Goal: Use online tool/utility: Utilize a website feature to perform a specific function

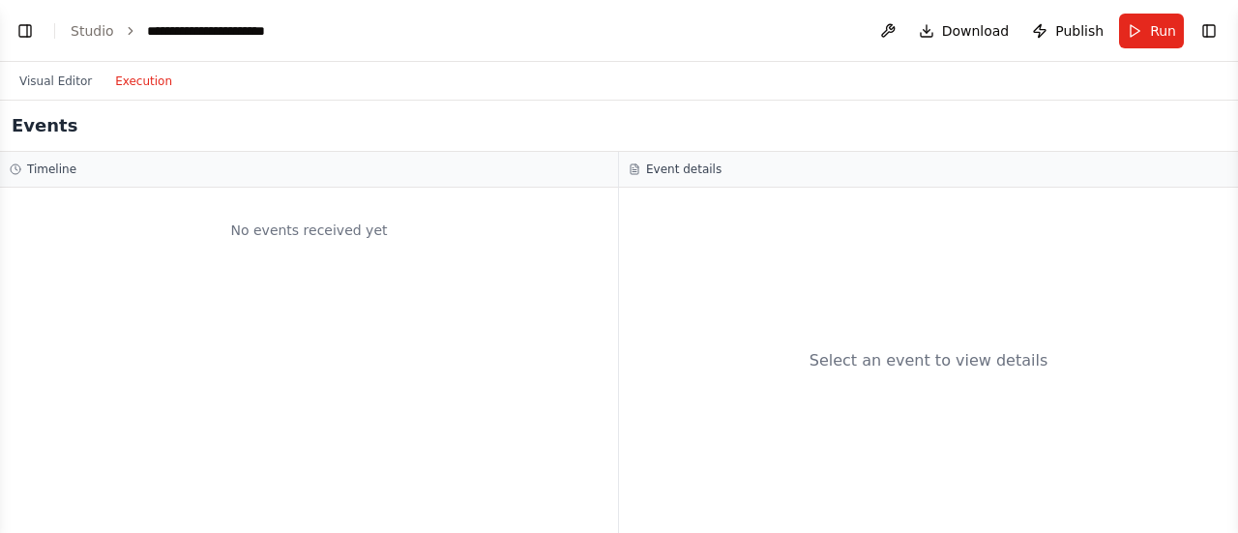
click at [122, 85] on button "Execution" at bounding box center [144, 81] width 80 height 23
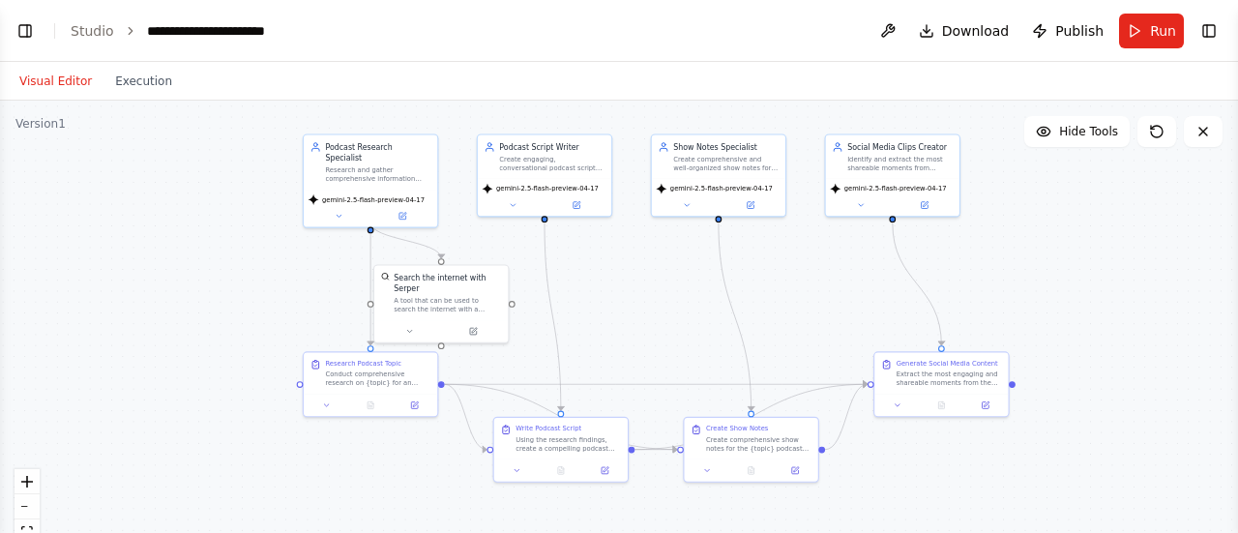
click at [67, 81] on button "Visual Editor" at bounding box center [56, 81] width 96 height 23
click at [1130, 36] on button "Run" at bounding box center [1151, 31] width 65 height 35
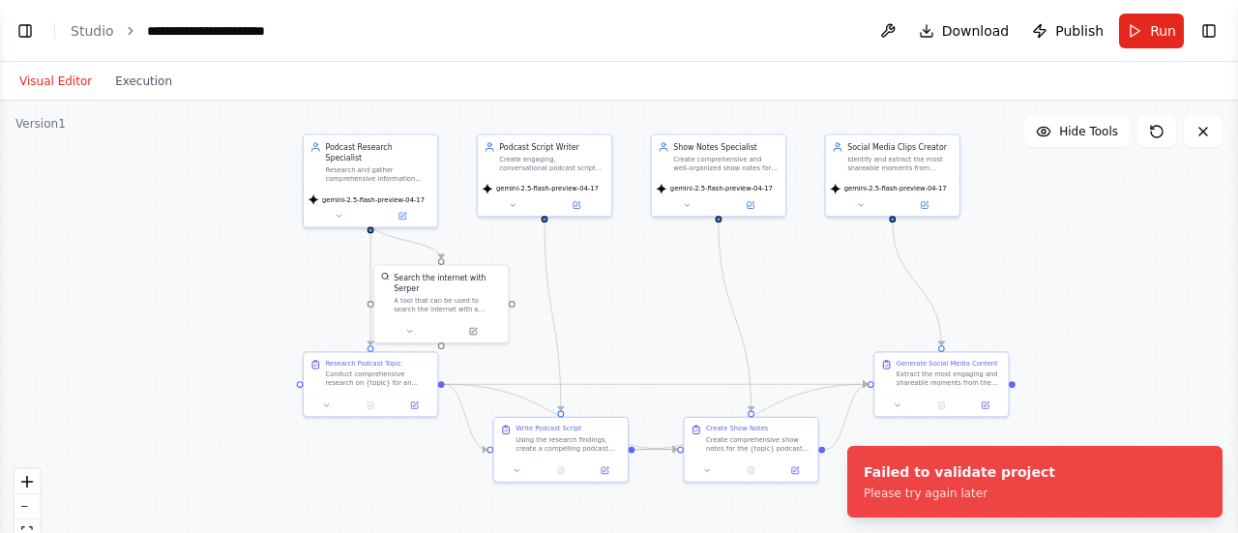
click at [220, 193] on div ".deletable-edge-delete-btn { width: 20px; height: 20px; border: 0px solid #ffff…" at bounding box center [619, 343] width 1238 height 484
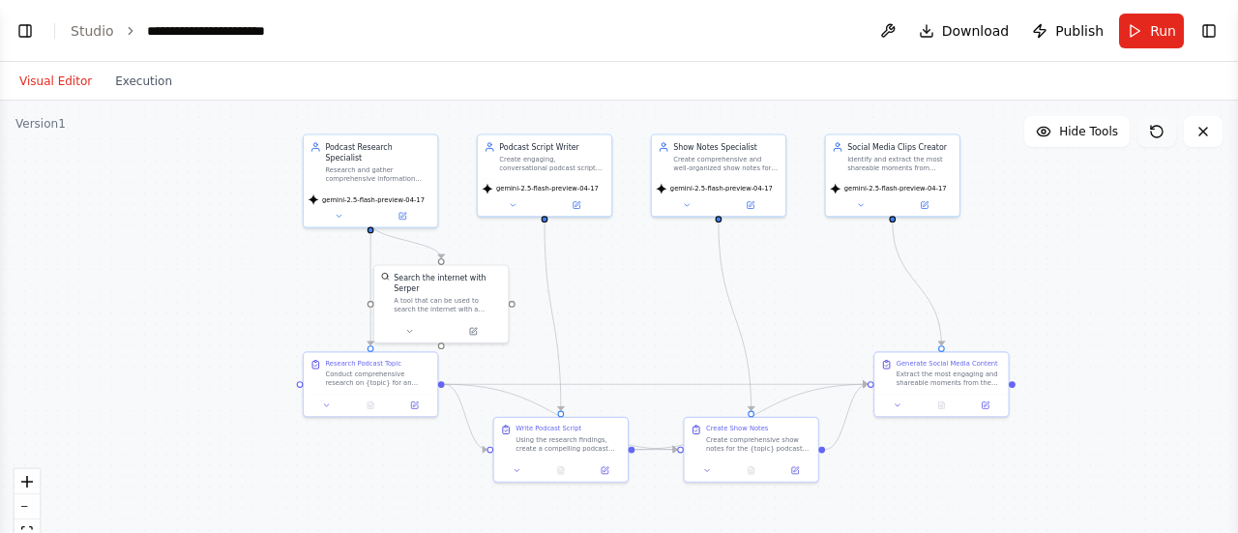
click at [1155, 133] on icon at bounding box center [1156, 131] width 15 height 15
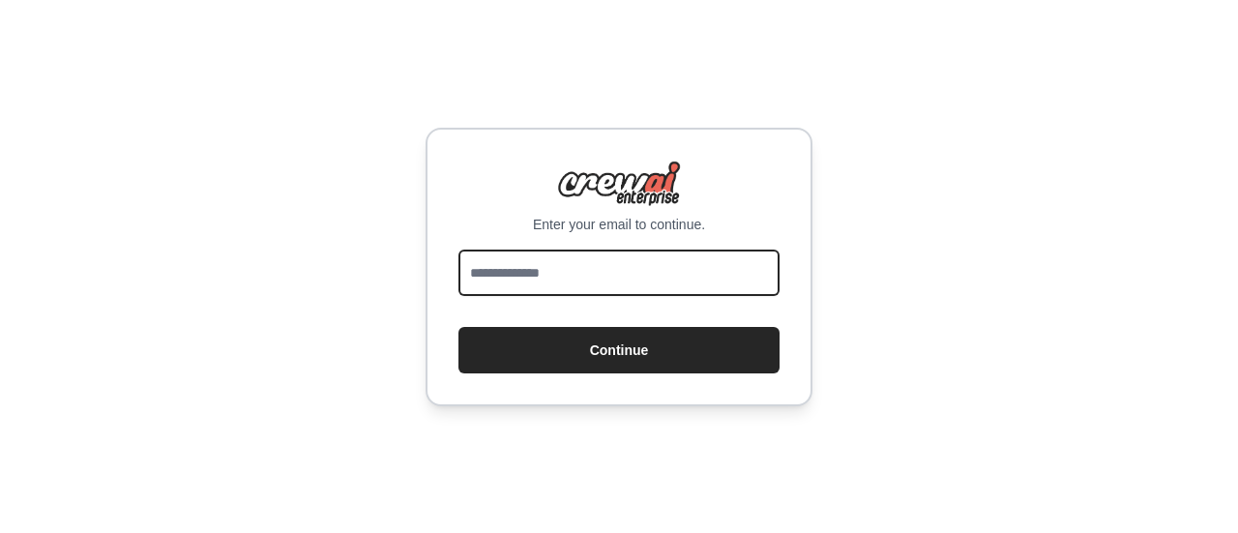
click at [569, 270] on input "email" at bounding box center [619, 273] width 321 height 46
type input "**********"
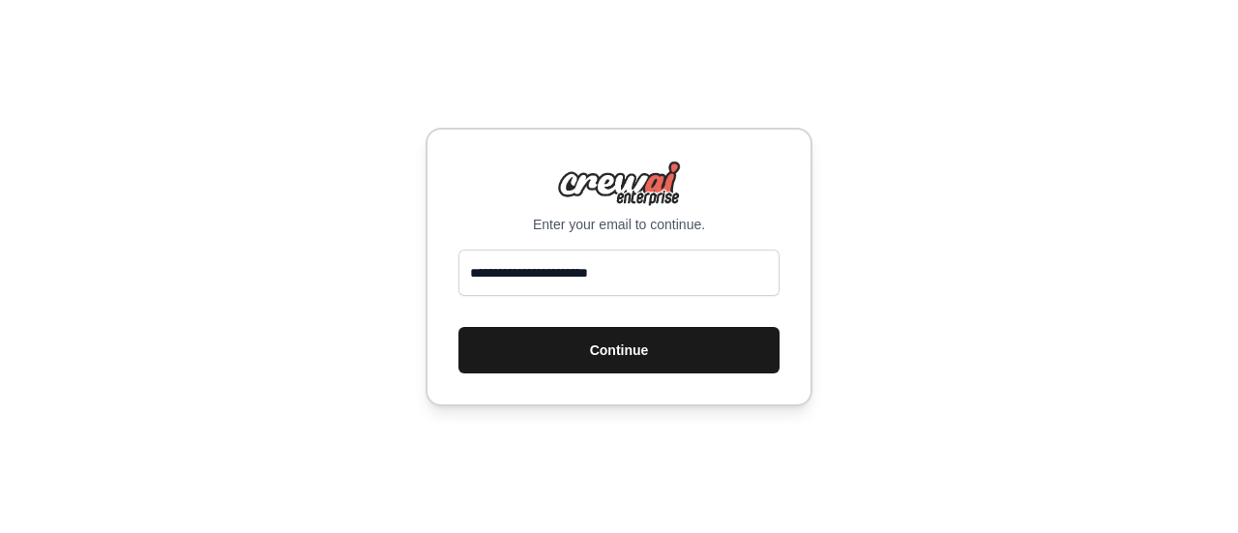
click at [596, 335] on button "Continue" at bounding box center [619, 350] width 321 height 46
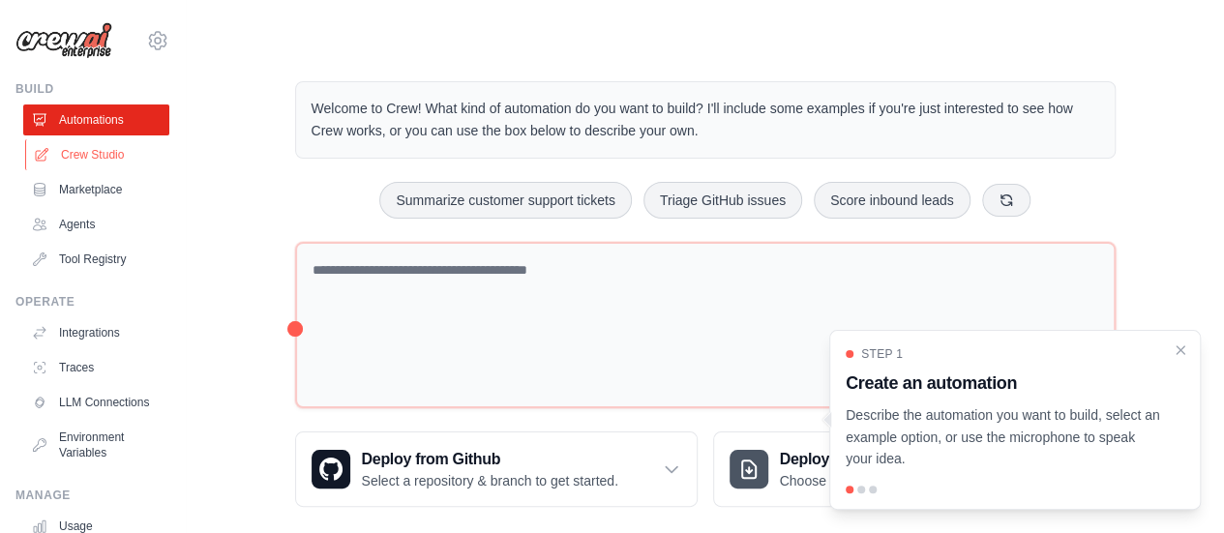
click at [97, 152] on link "Crew Studio" at bounding box center [98, 154] width 146 height 31
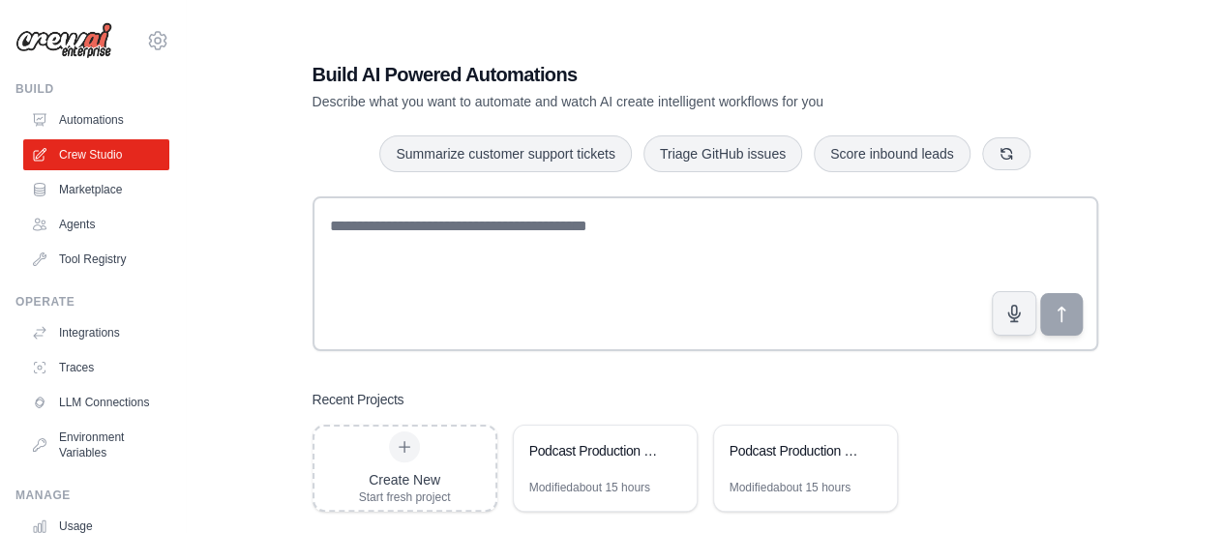
scroll to position [39, 0]
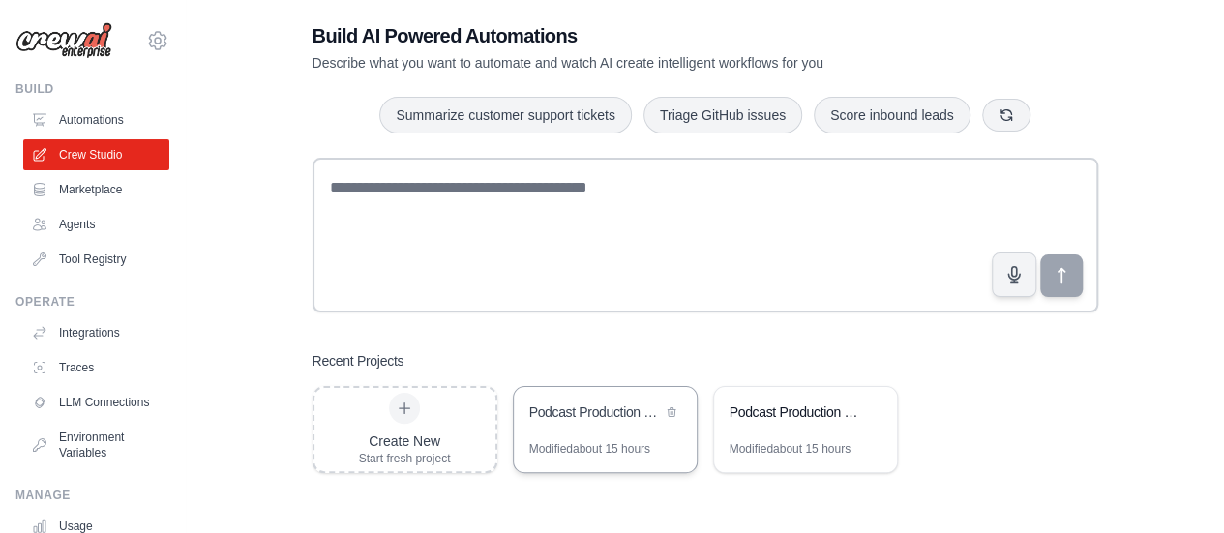
click at [577, 426] on div "Podcast Production Suite" at bounding box center [605, 414] width 183 height 54
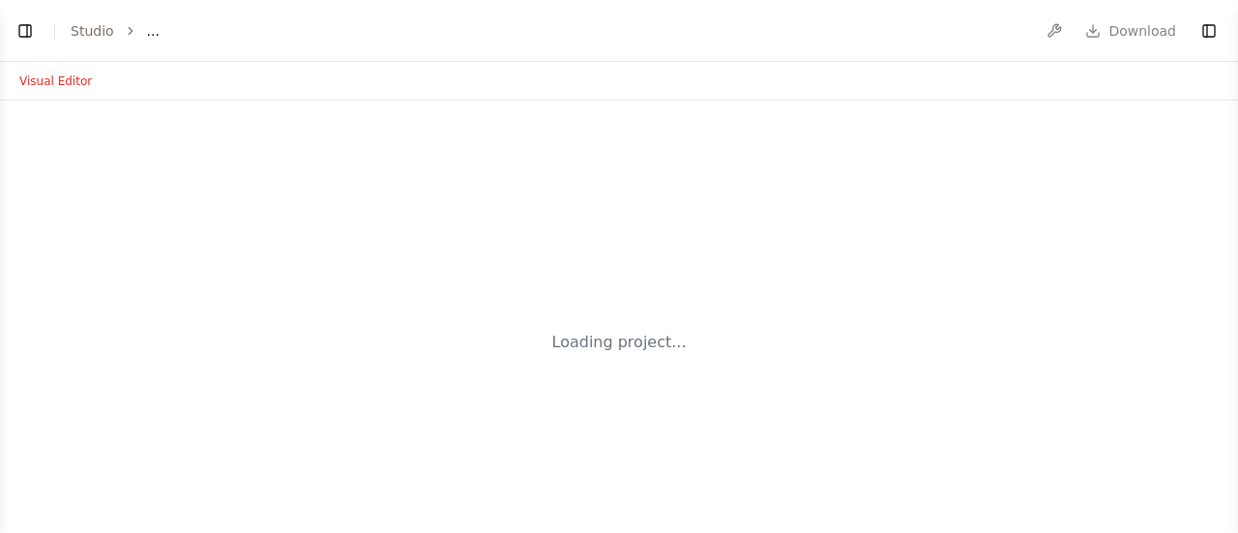
select select "****"
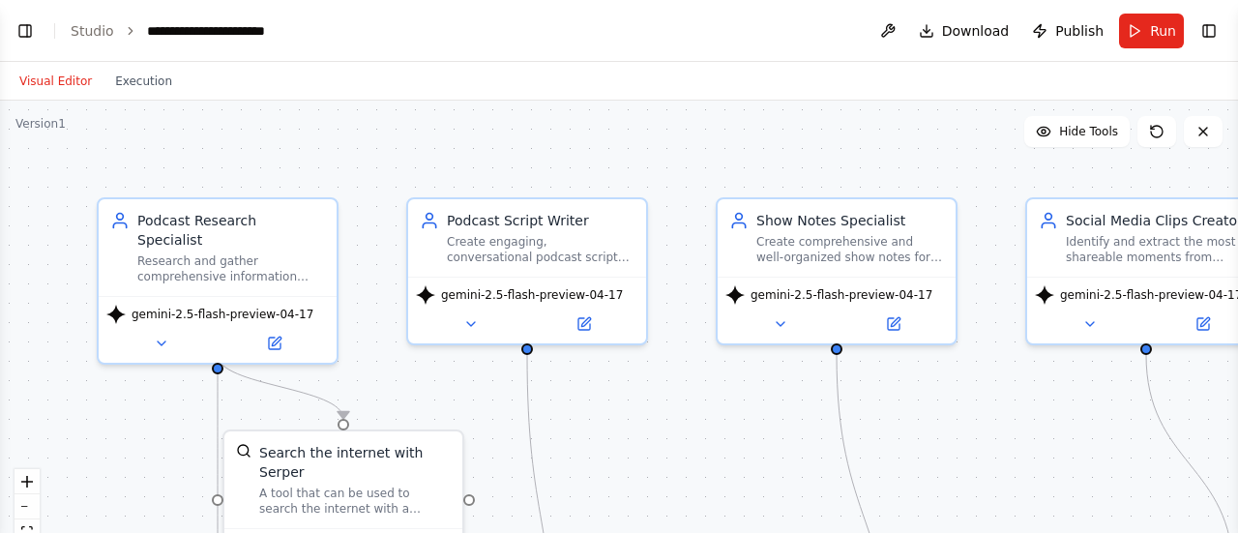
scroll to position [1789, 0]
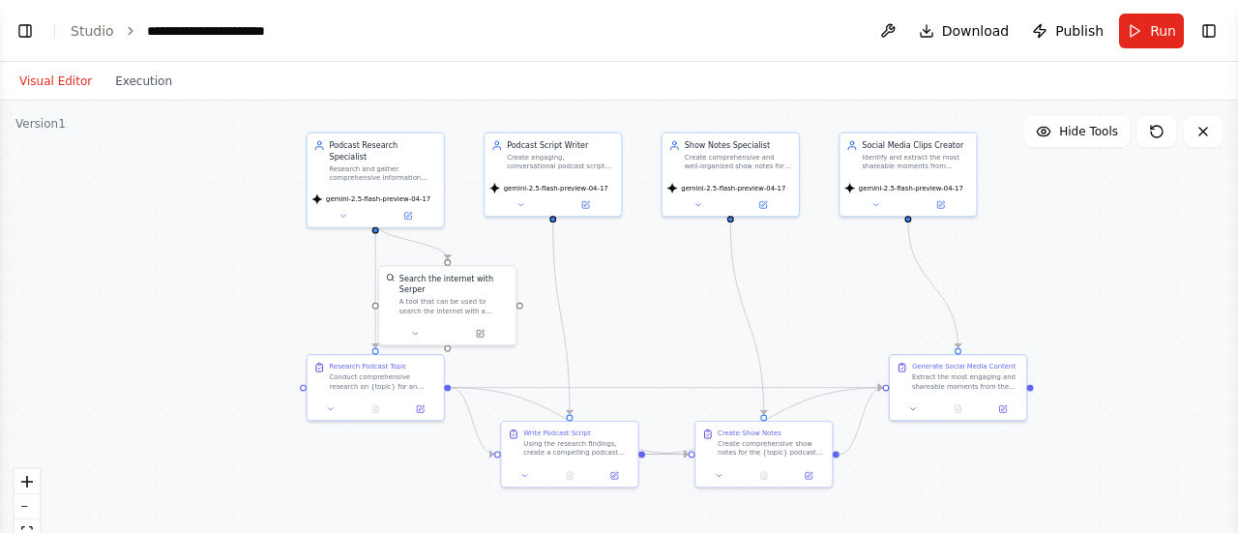
drag, startPoint x: 287, startPoint y: 494, endPoint x: 292, endPoint y: 321, distance: 173.2
click at [292, 321] on div ".deletable-edge-delete-btn { width: 20px; height: 20px; border: 0px solid #ffff…" at bounding box center [619, 343] width 1238 height 484
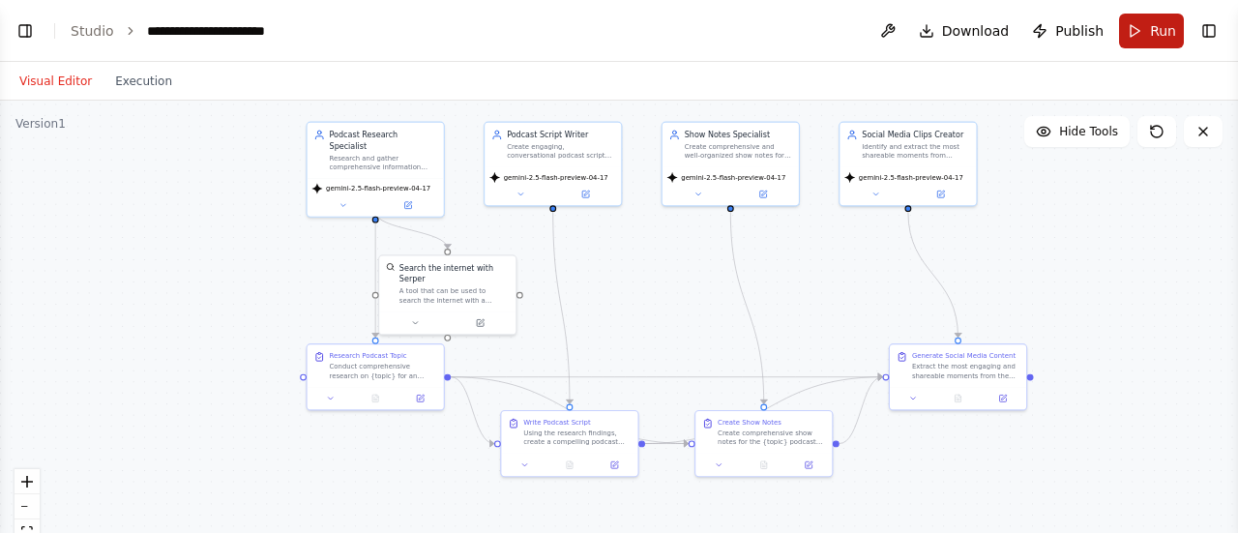
click at [1138, 31] on button "Run" at bounding box center [1151, 31] width 65 height 35
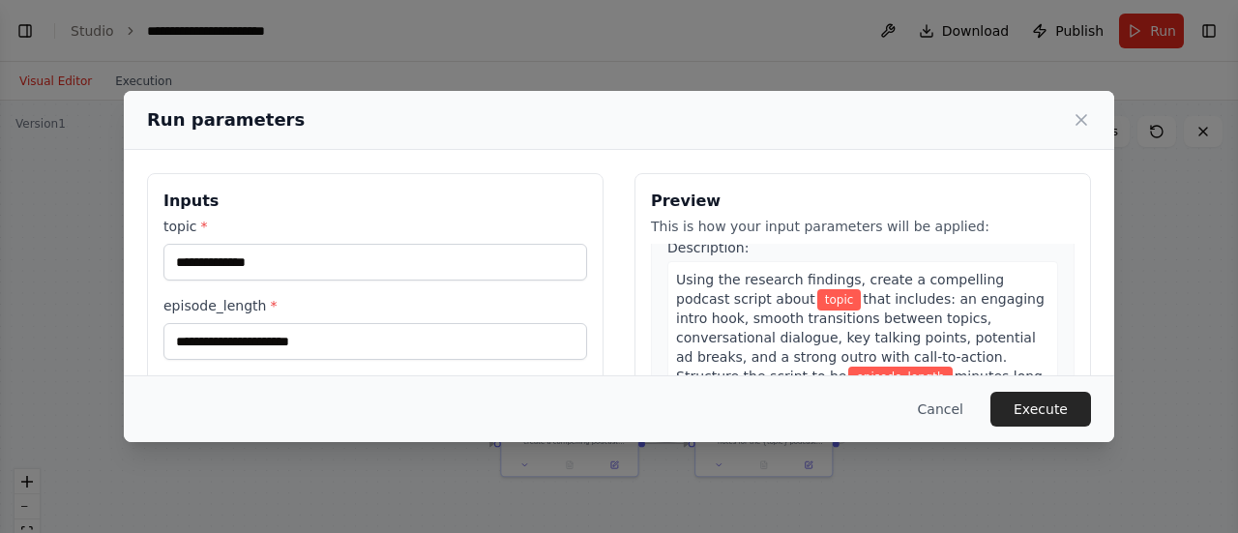
scroll to position [466, 0]
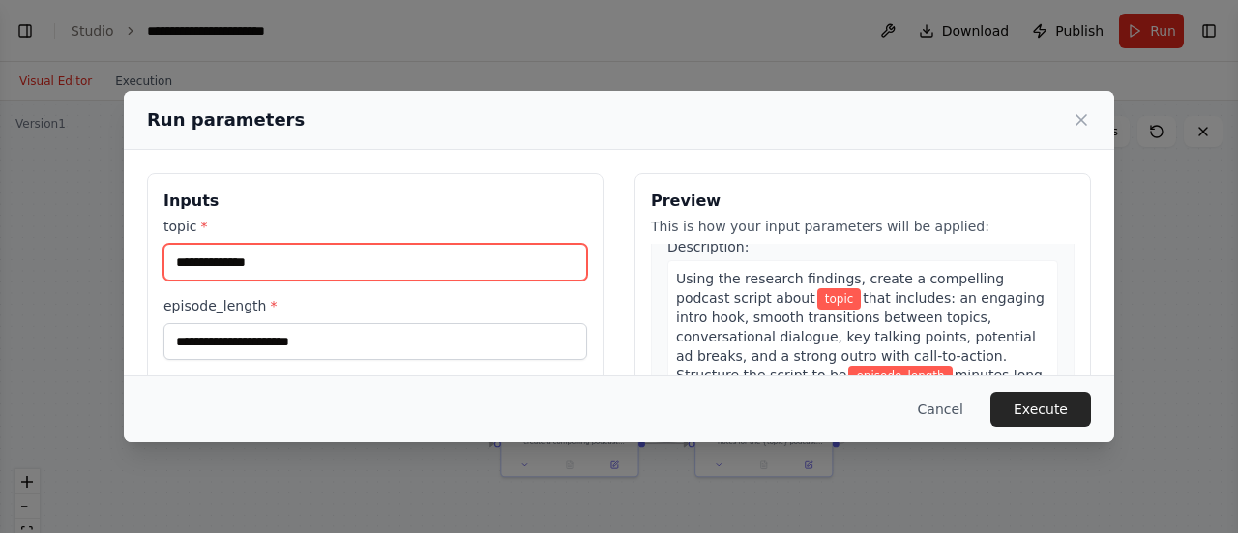
click at [404, 256] on input "topic *" at bounding box center [376, 262] width 424 height 37
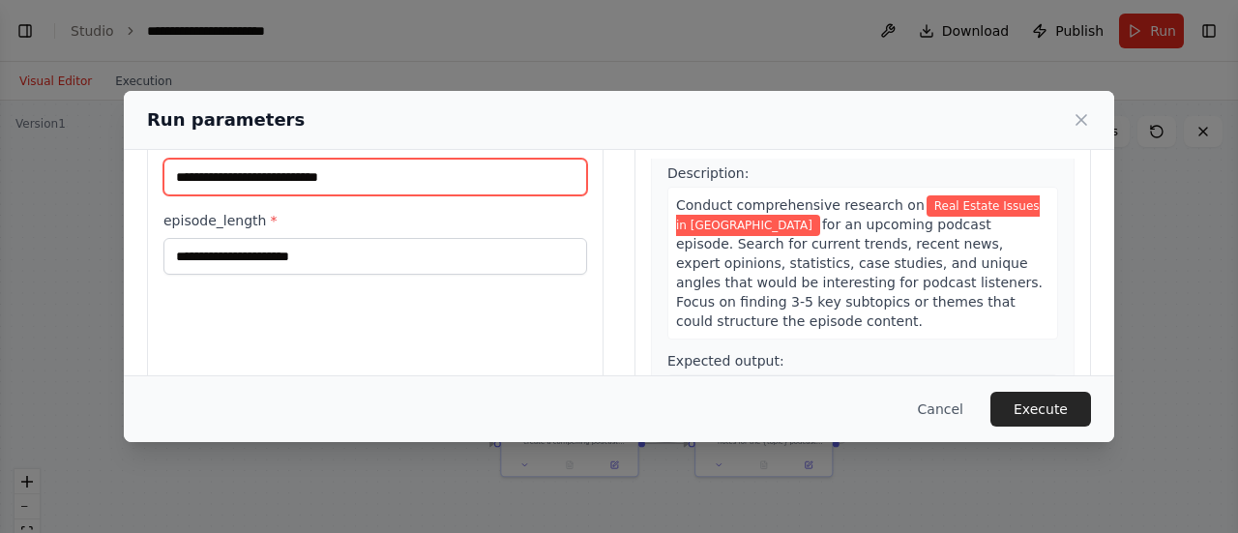
scroll to position [84, 0]
type input "**********"
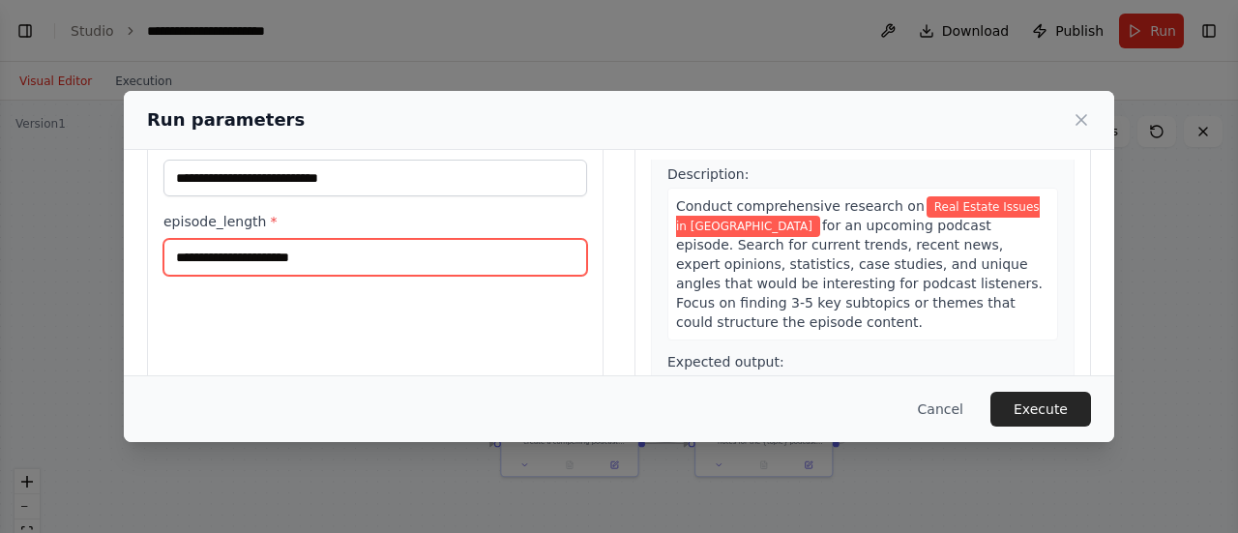
click at [339, 263] on input "episode_length *" at bounding box center [376, 257] width 424 height 37
type input "*"
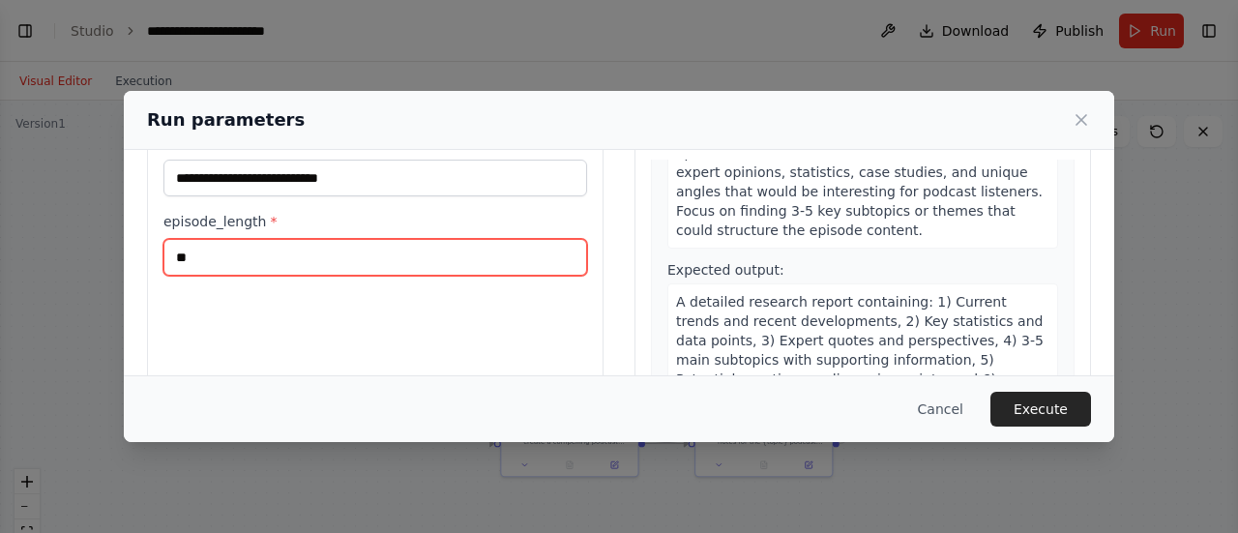
scroll to position [0, 0]
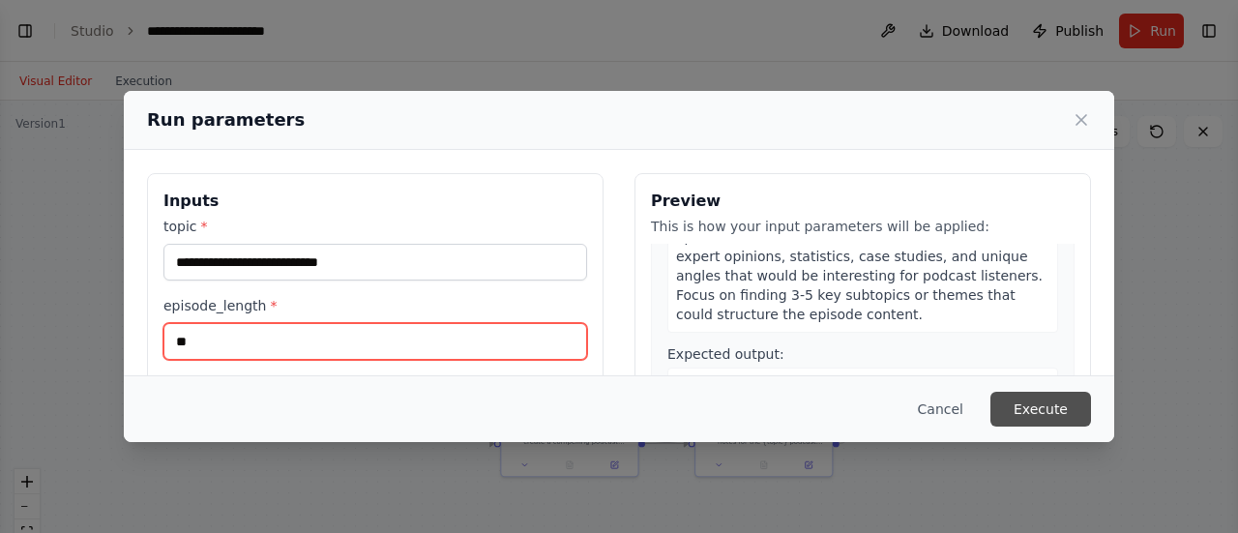
type input "**"
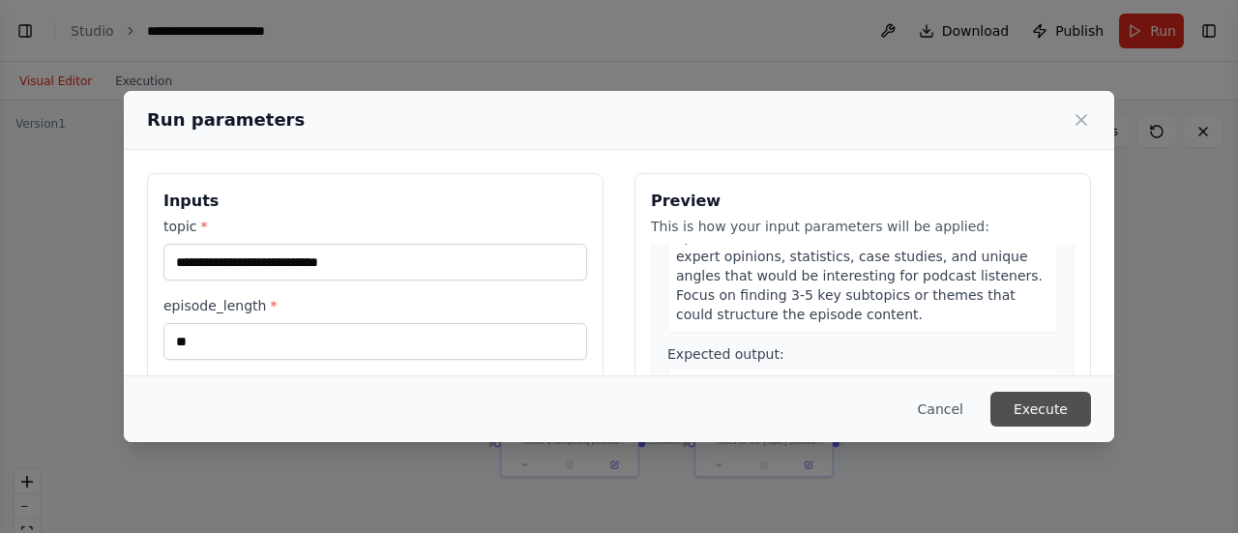
click at [1029, 401] on button "Execute" at bounding box center [1041, 409] width 101 height 35
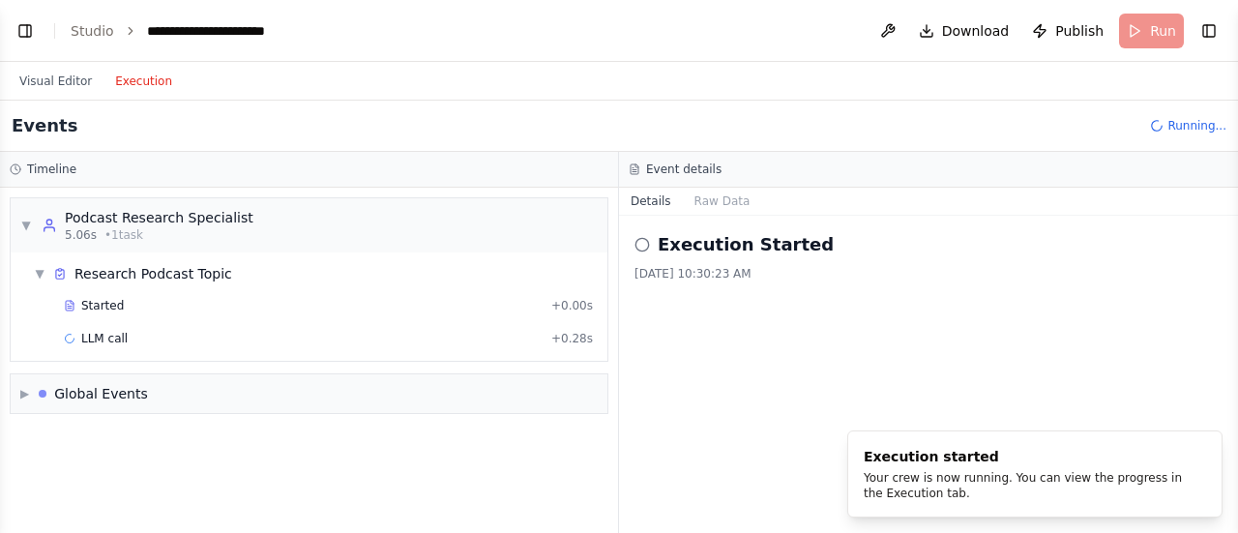
click at [134, 75] on button "Execution" at bounding box center [144, 81] width 80 height 23
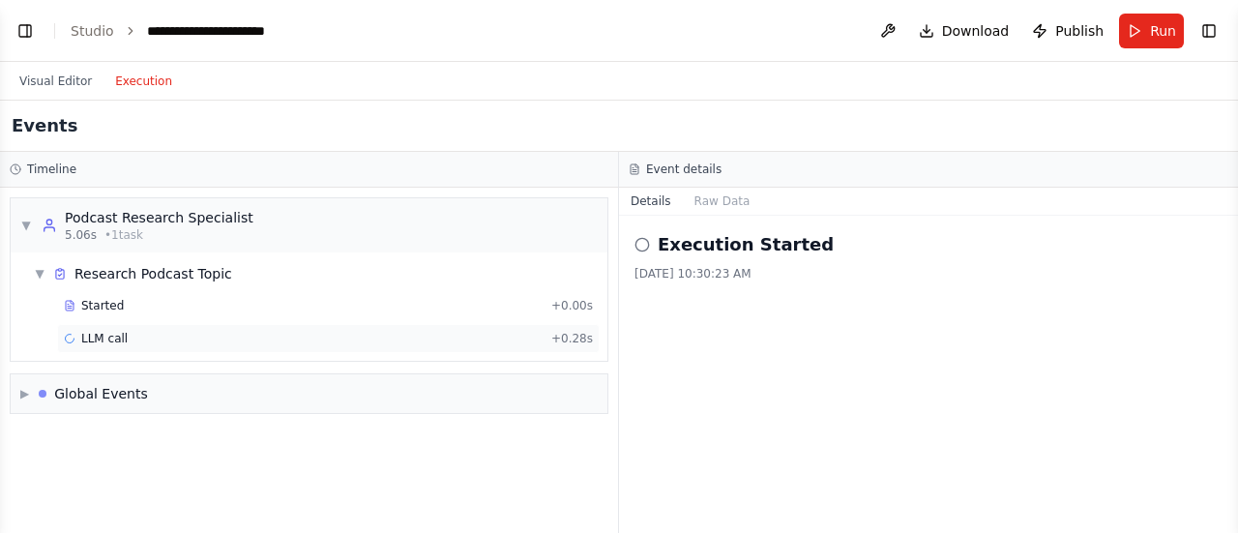
click at [357, 331] on div "LLM call + 0.28s" at bounding box center [328, 338] width 529 height 15
